Goal: Navigation & Orientation: Find specific page/section

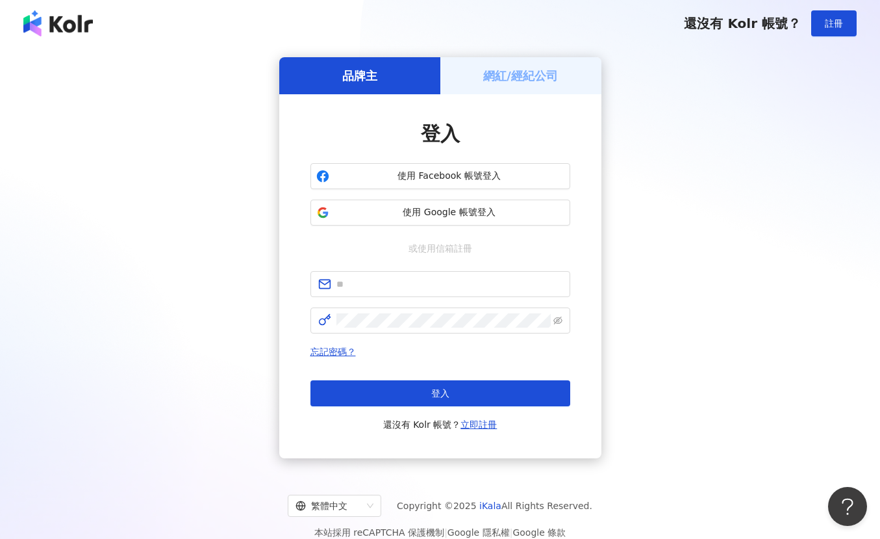
drag, startPoint x: 464, startPoint y: 177, endPoint x: 630, endPoint y: 159, distance: 167.2
click at [631, 160] on div "品牌主 網紅/經紀公司 登入 使用 Facebook 帳號登入 使用 Google 帳號登入 或使用信箱註冊 忘記密碼？ 登入 還沒有 Kolr 帳號？ 立即…" at bounding box center [440, 257] width 849 height 401
click at [552, 64] on div "網紅/經紀公司" at bounding box center [520, 75] width 161 height 37
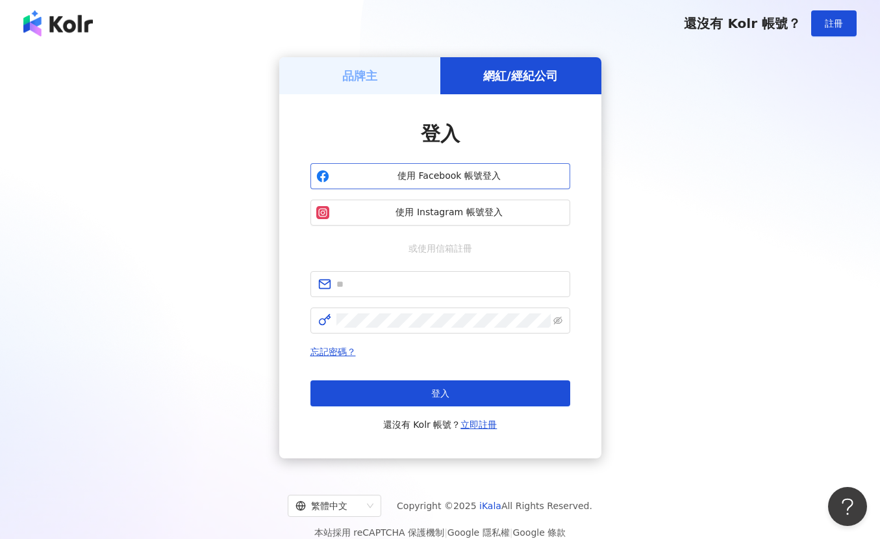
click at [514, 175] on span "使用 Facebook 帳號登入" at bounding box center [450, 176] width 230 height 13
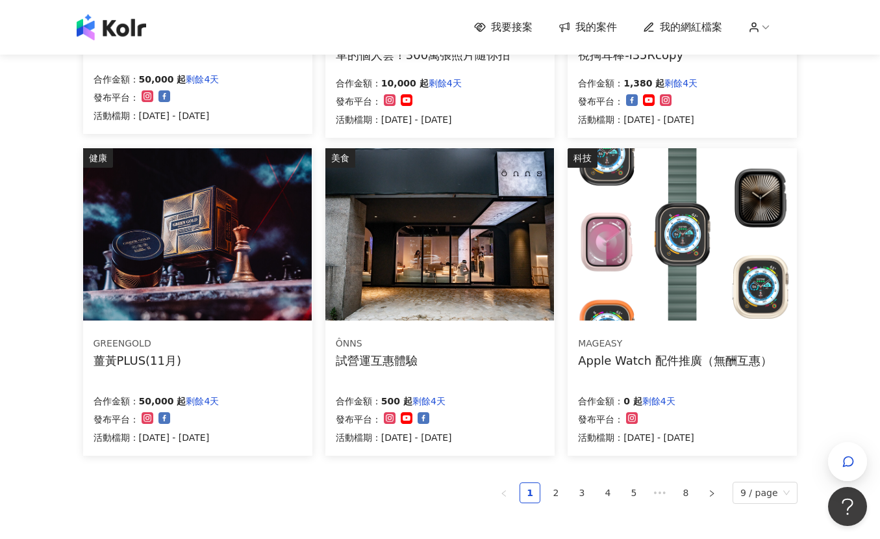
scroll to position [700, 0]
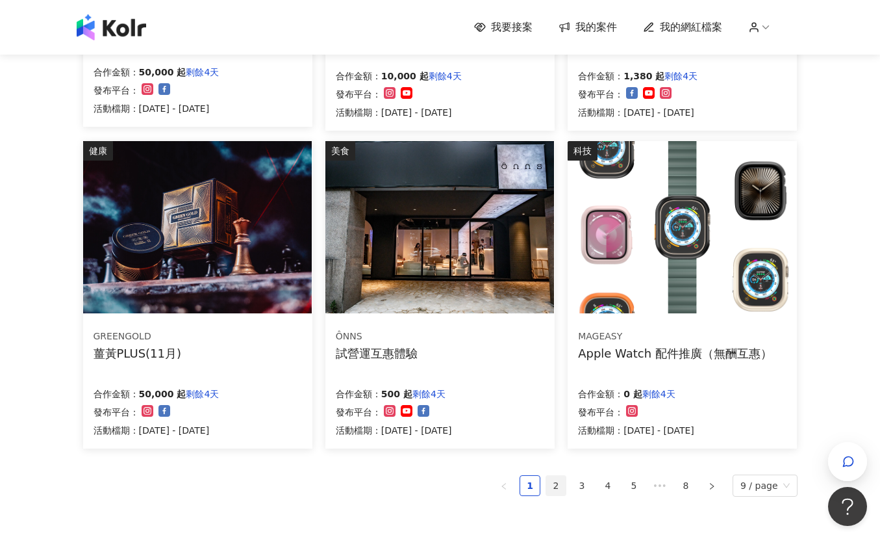
click at [561, 487] on link "2" at bounding box center [555, 485] width 19 height 19
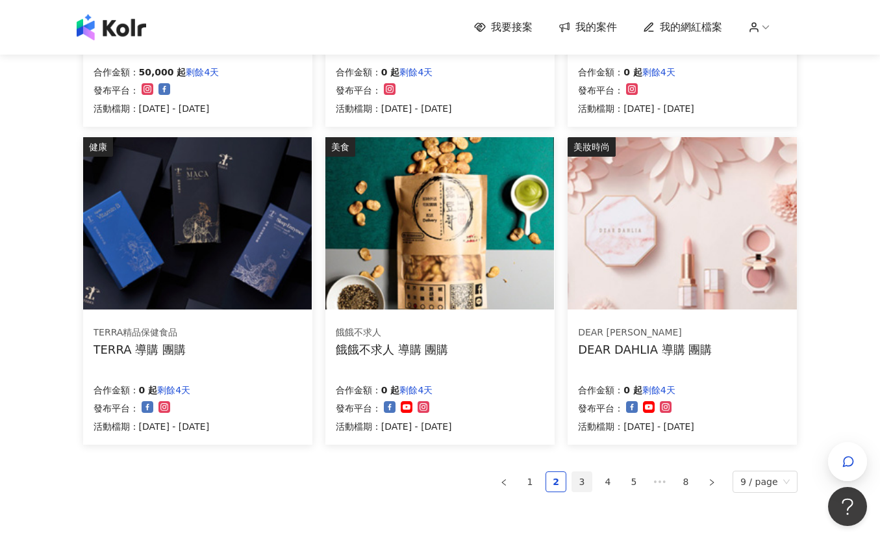
click at [585, 484] on link "3" at bounding box center [581, 481] width 19 height 19
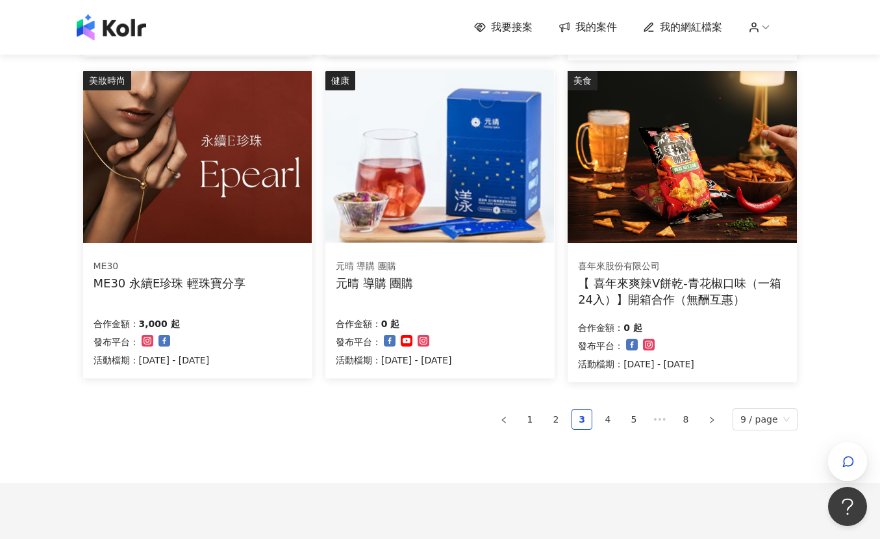
scroll to position [774, 0]
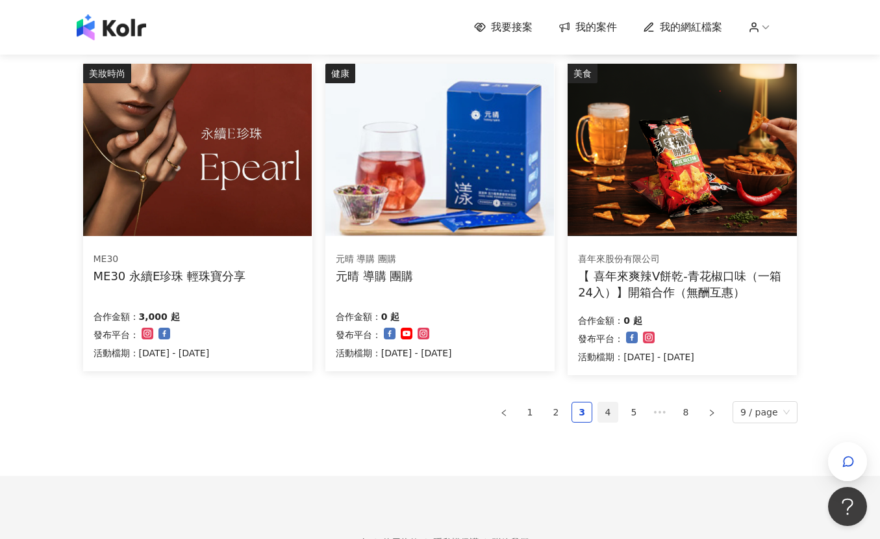
click at [611, 415] on link "4" at bounding box center [607, 411] width 19 height 19
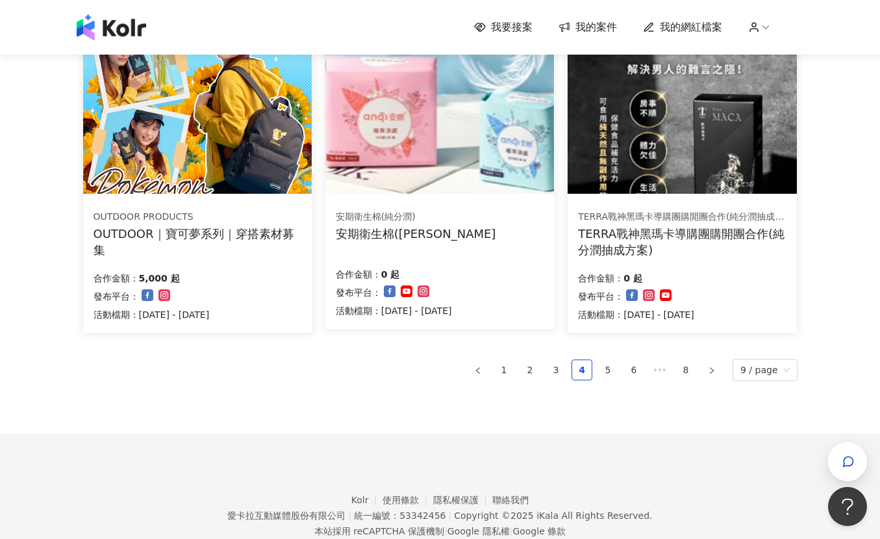
scroll to position [839, 0]
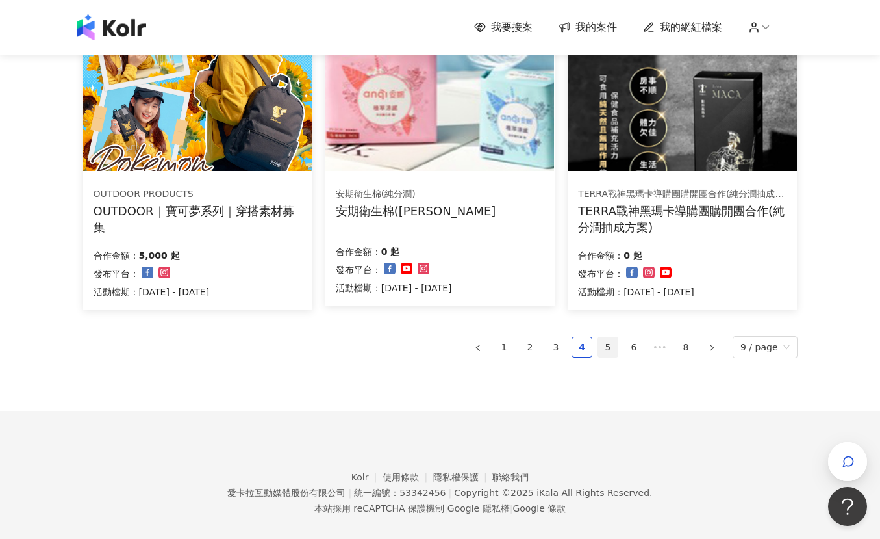
click at [610, 344] on link "5" at bounding box center [607, 346] width 19 height 19
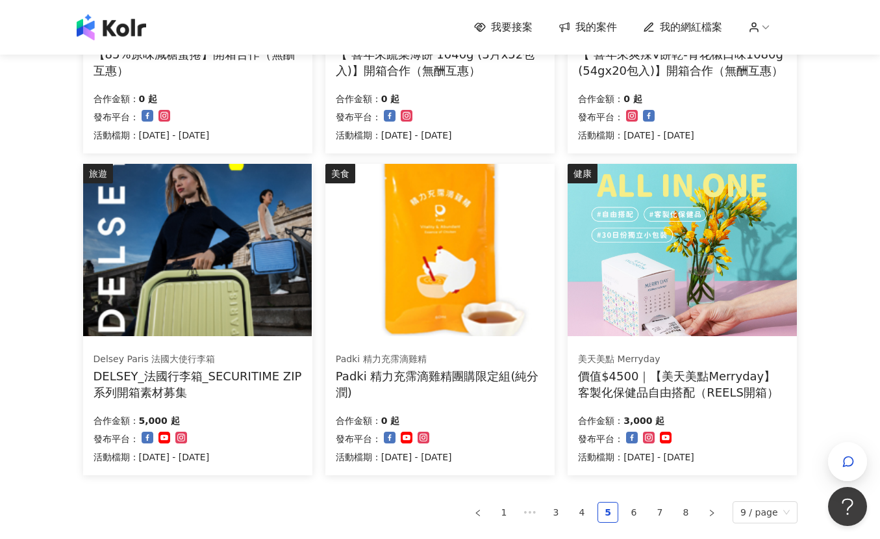
scroll to position [713, 0]
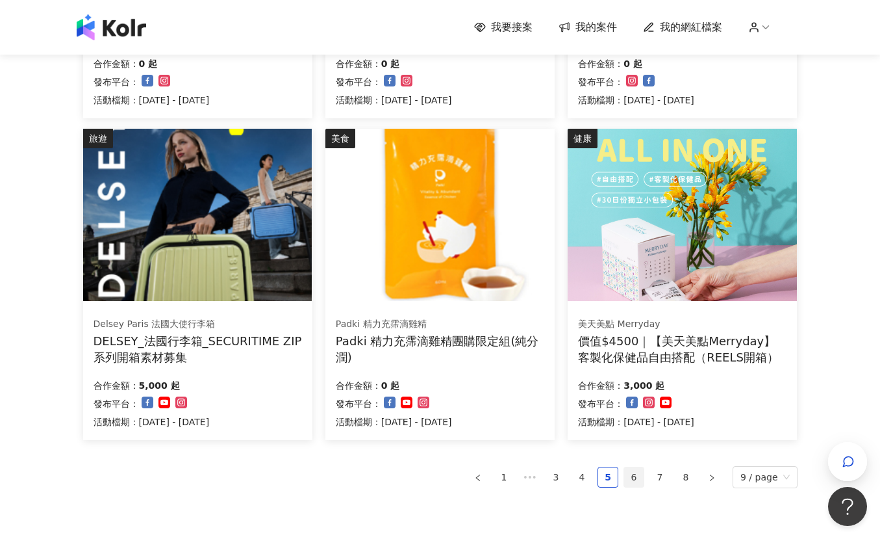
click at [639, 477] on link "6" at bounding box center [633, 476] width 19 height 19
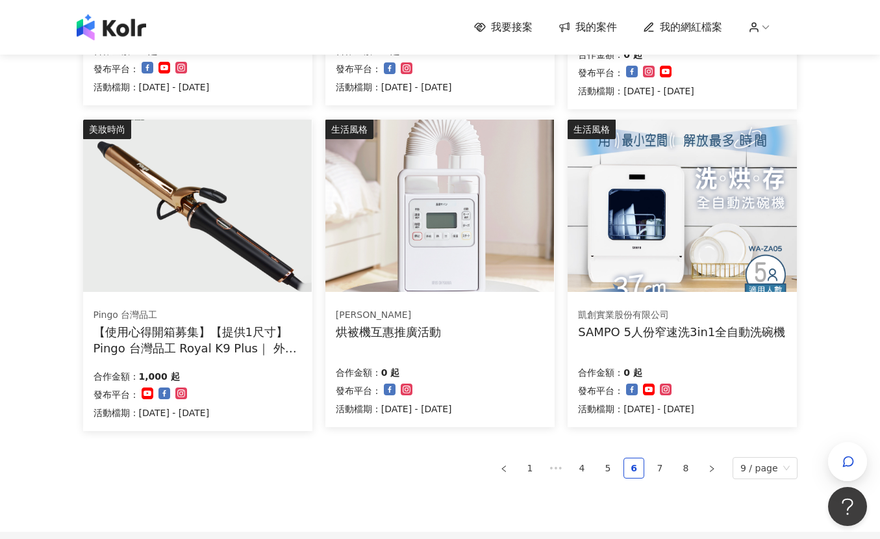
scroll to position [757, 0]
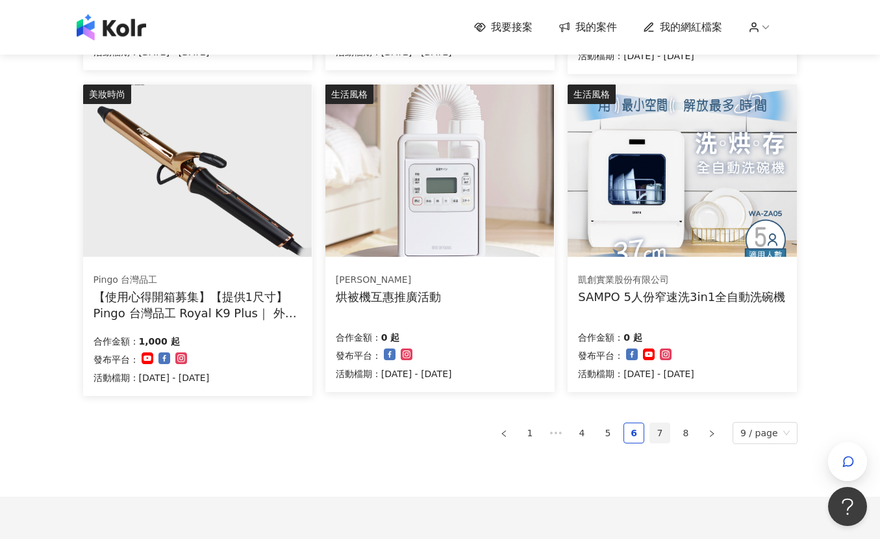
click at [666, 430] on link "7" at bounding box center [659, 432] width 19 height 19
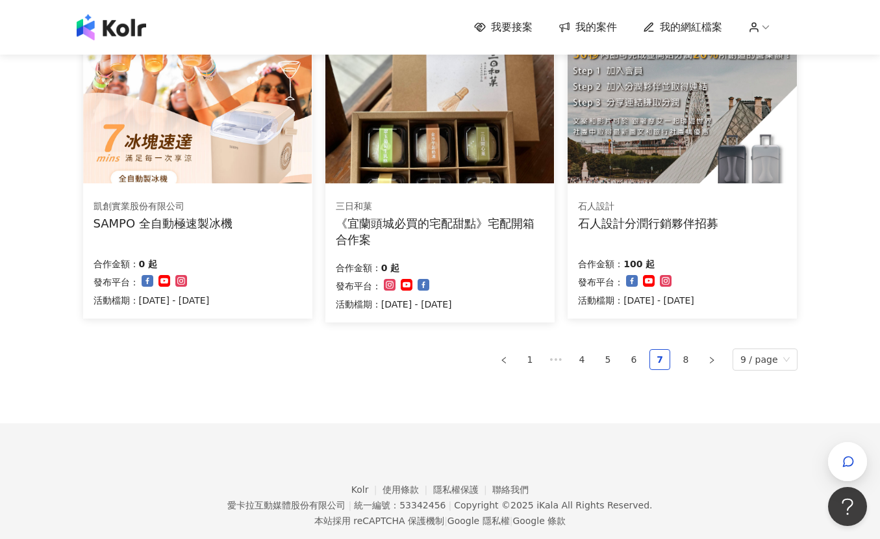
scroll to position [855, 0]
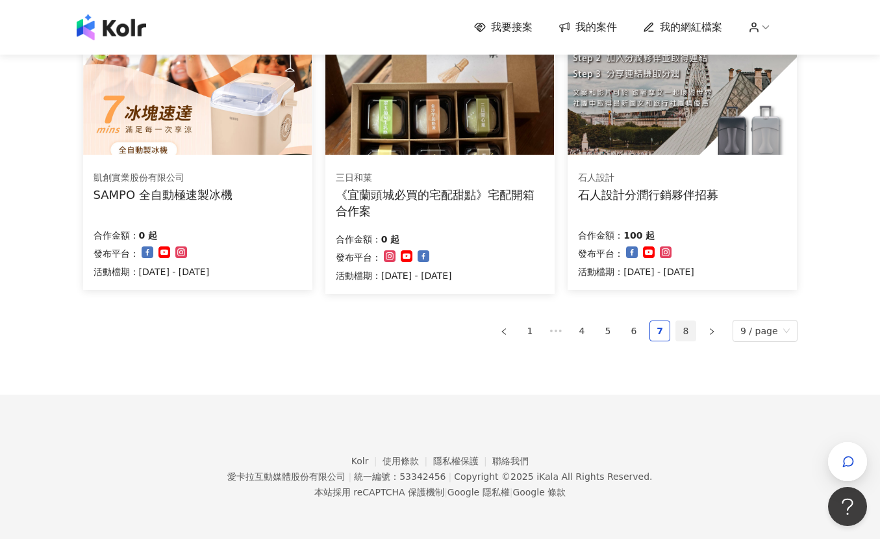
click at [694, 334] on link "8" at bounding box center [685, 330] width 19 height 19
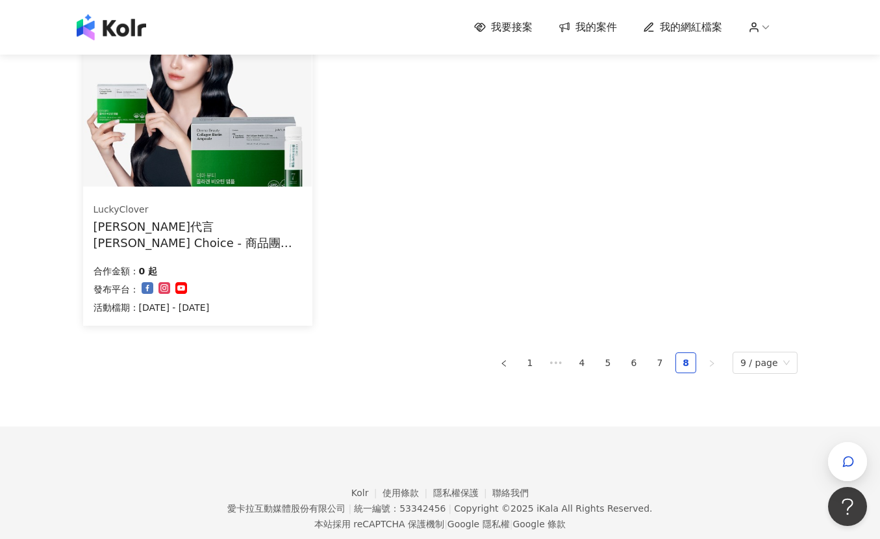
scroll to position [0, 0]
